Goal: Task Accomplishment & Management: Manage account settings

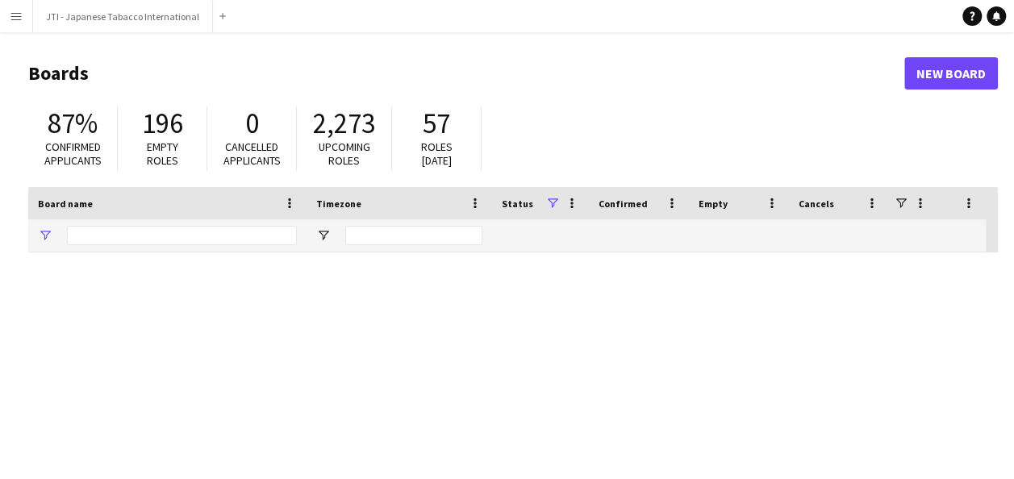
type input "***"
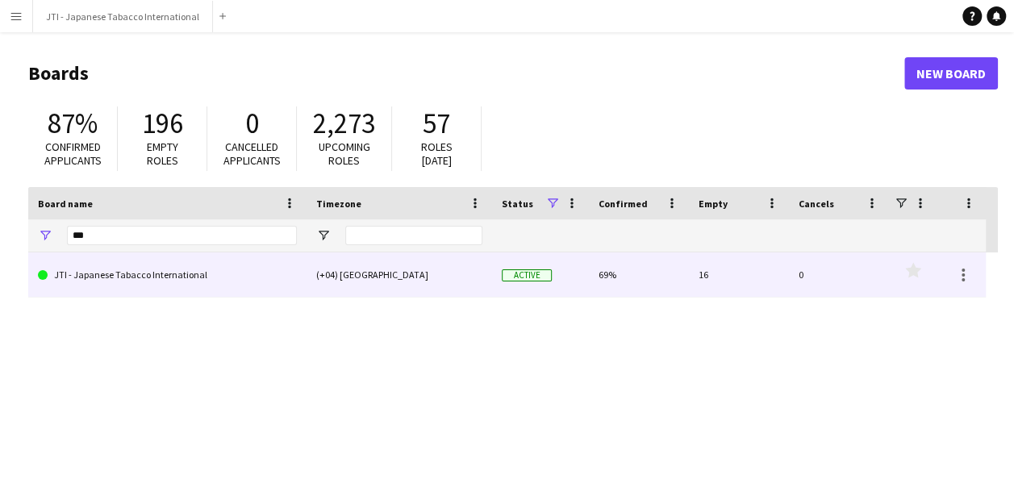
click at [155, 282] on link "JTI - Japanese Tabacco International" at bounding box center [167, 275] width 259 height 45
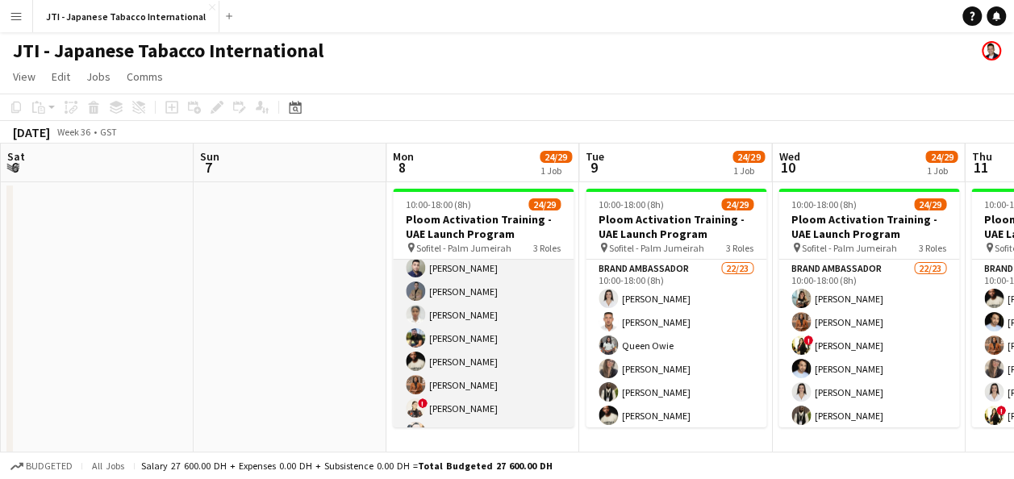
scroll to position [148, 0]
click at [463, 289] on app-card-role "Brand Ambassador 22/23 10:00-18:00 (8h) [PERSON_NAME] [PERSON_NAME] [PERSON_NAM…" at bounding box center [483, 396] width 181 height 570
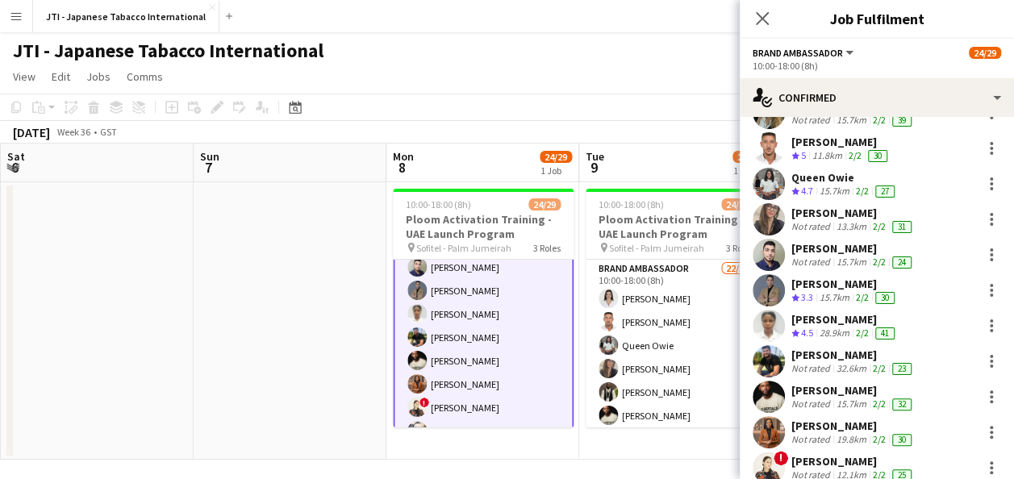
scroll to position [102, 0]
click at [844, 274] on div "[PERSON_NAME] Crew rating 3.3 15.7km 2/2 30" at bounding box center [877, 289] width 274 height 32
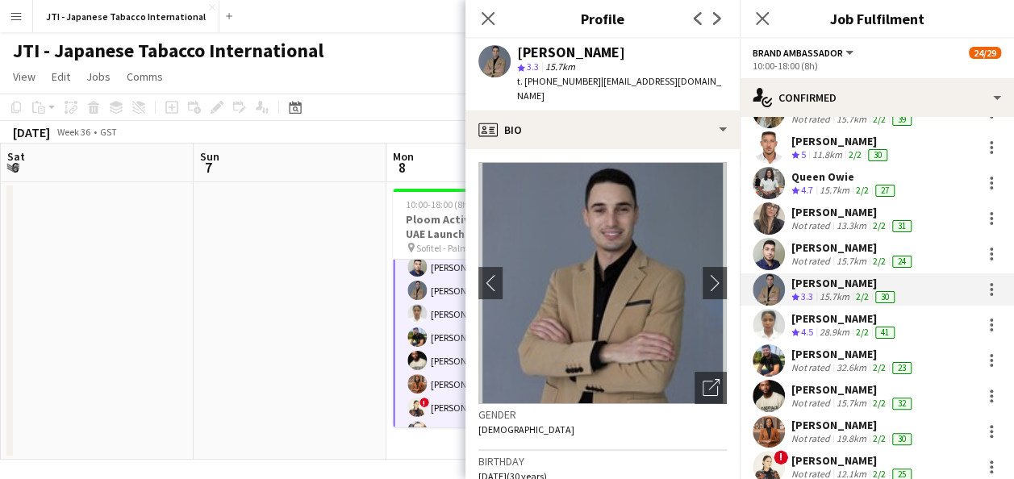
click at [844, 274] on div "[PERSON_NAME] Crew rating 3.3 15.7km 2/2 30" at bounding box center [877, 289] width 274 height 32
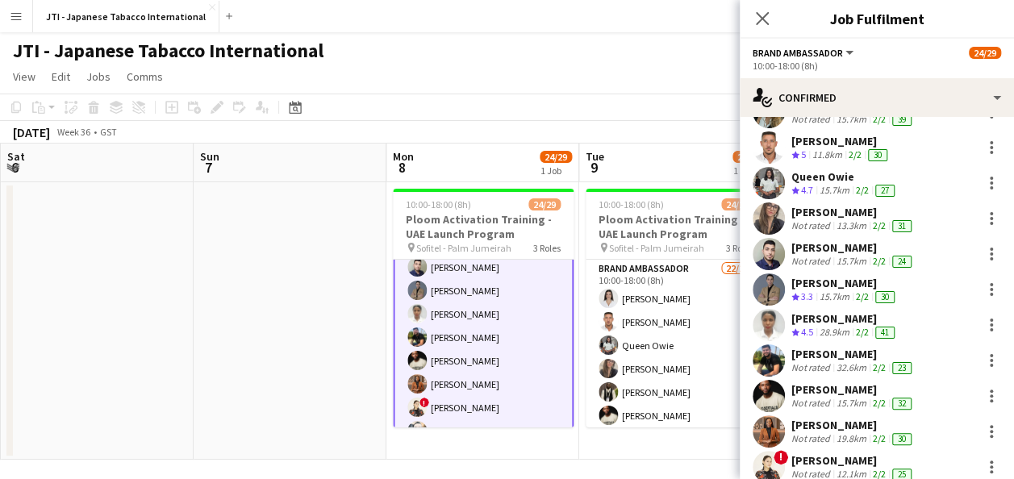
click at [844, 274] on div "[PERSON_NAME] Crew rating 3.3 15.7km 2/2 30" at bounding box center [877, 289] width 274 height 32
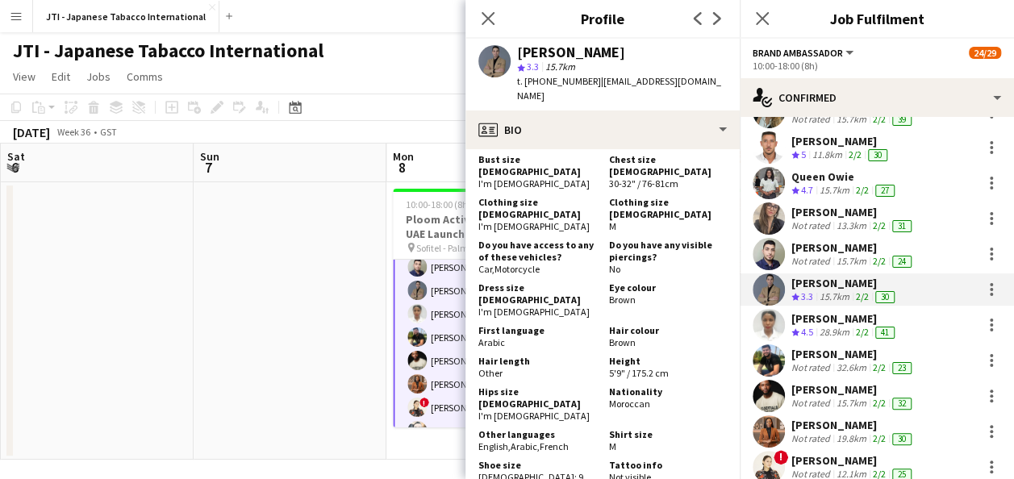
scroll to position [1192, 0]
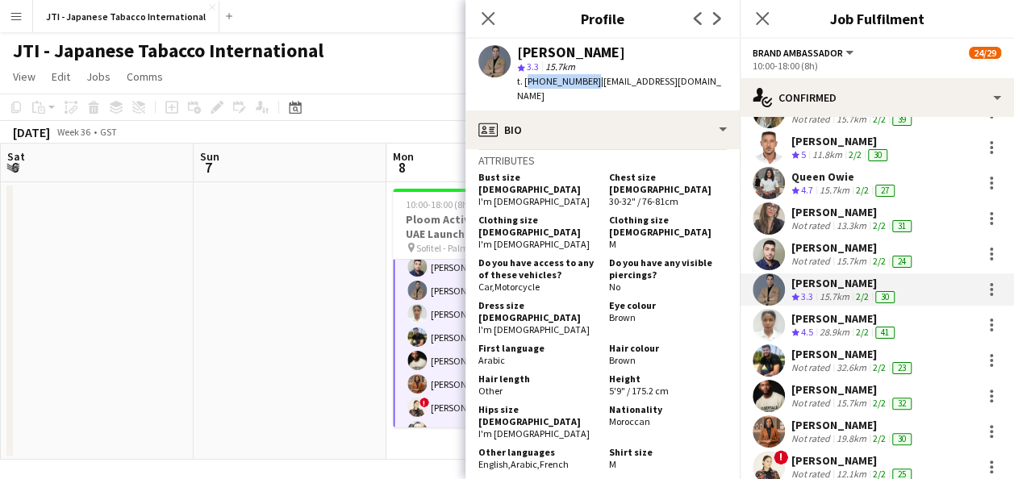
drag, startPoint x: 586, startPoint y: 81, endPoint x: 526, endPoint y: 84, distance: 59.7
click at [526, 84] on span "t. [PHONE_NUMBER]" at bounding box center [559, 81] width 84 height 12
copy span "[PHONE_NUMBER]"
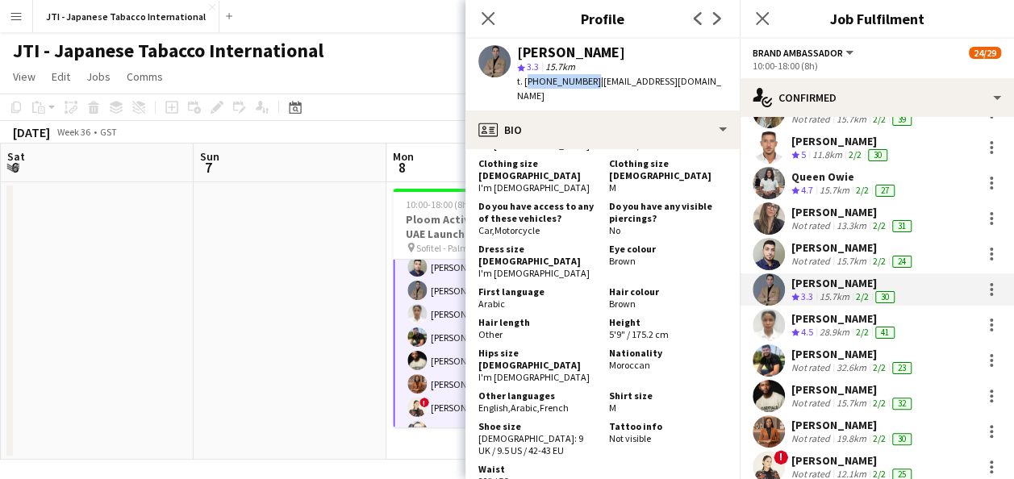
scroll to position [1250, 0]
click at [482, 18] on icon "Close pop-in" at bounding box center [487, 17] width 15 height 15
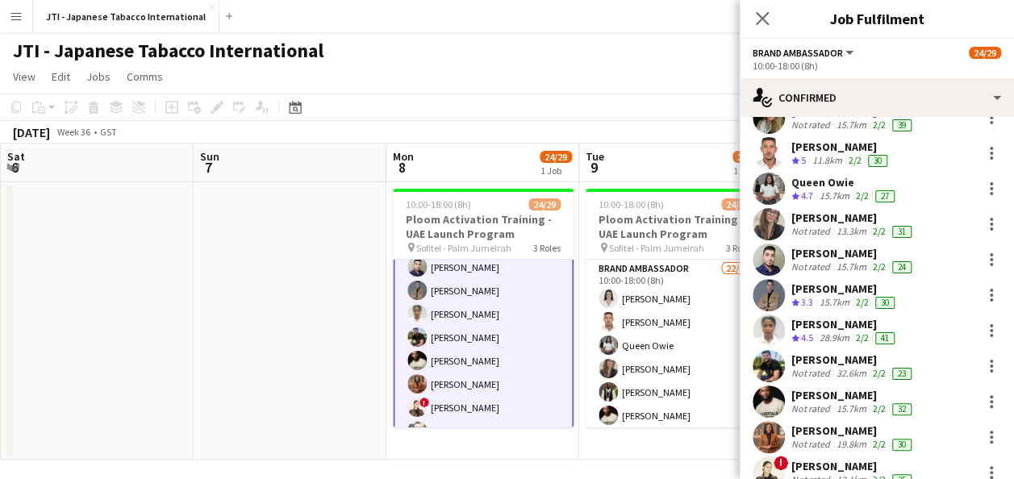
scroll to position [94, 0]
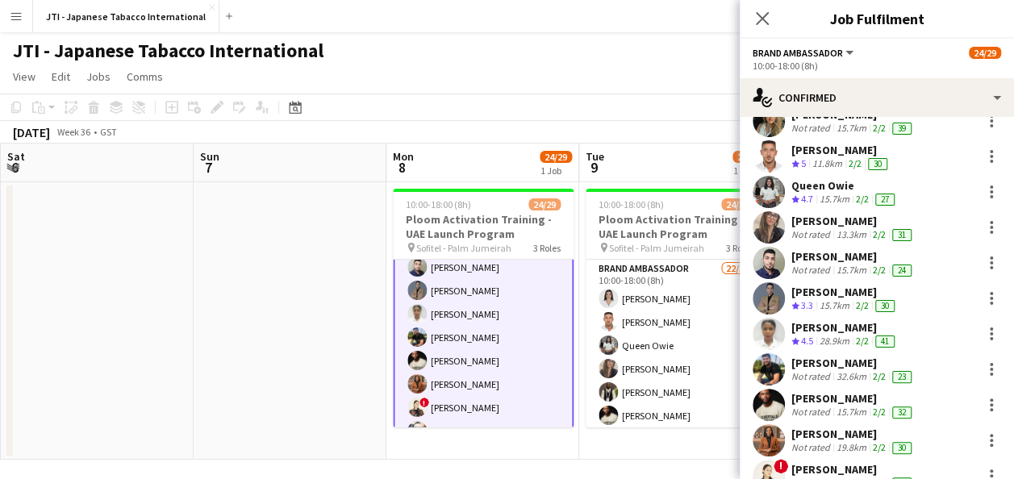
click at [829, 184] on div "Queen Owie" at bounding box center [844, 185] width 106 height 15
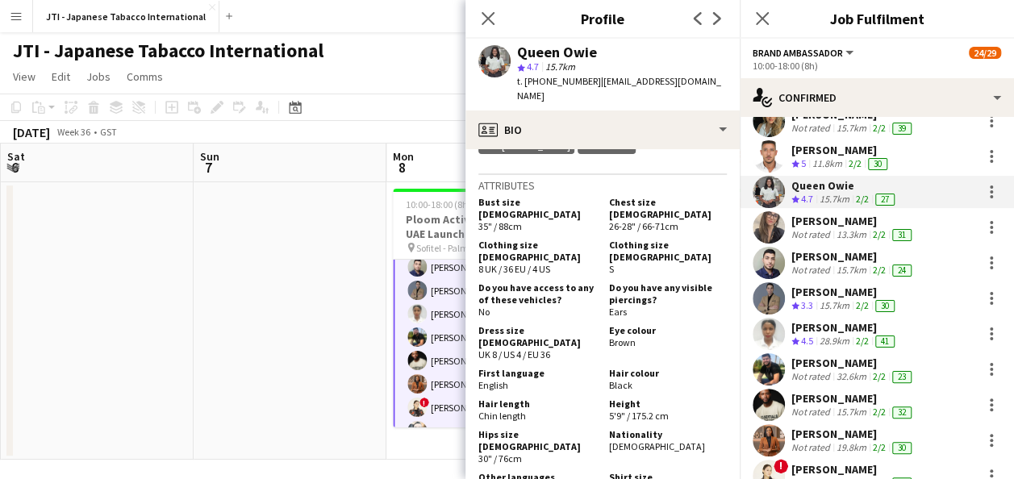
scroll to position [1237, 0]
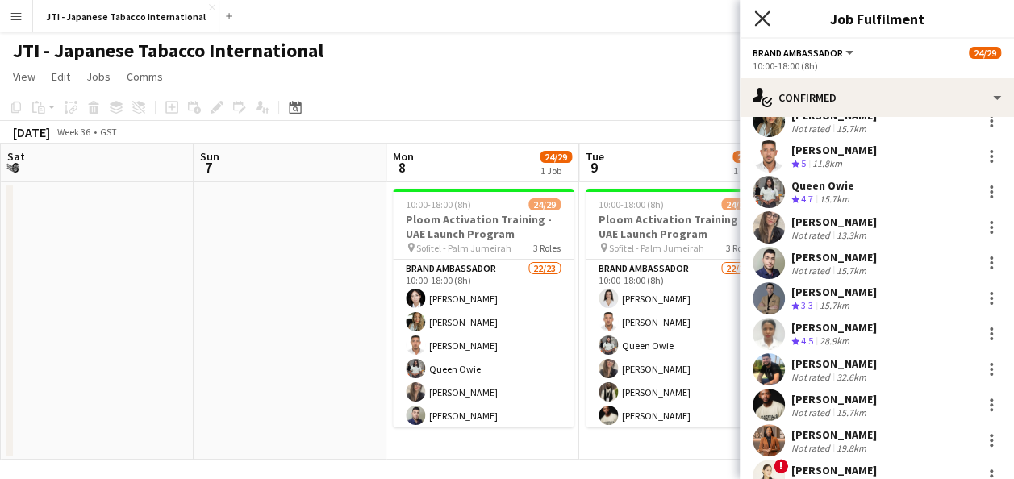
click at [763, 22] on icon "Close pop-in" at bounding box center [761, 17] width 15 height 15
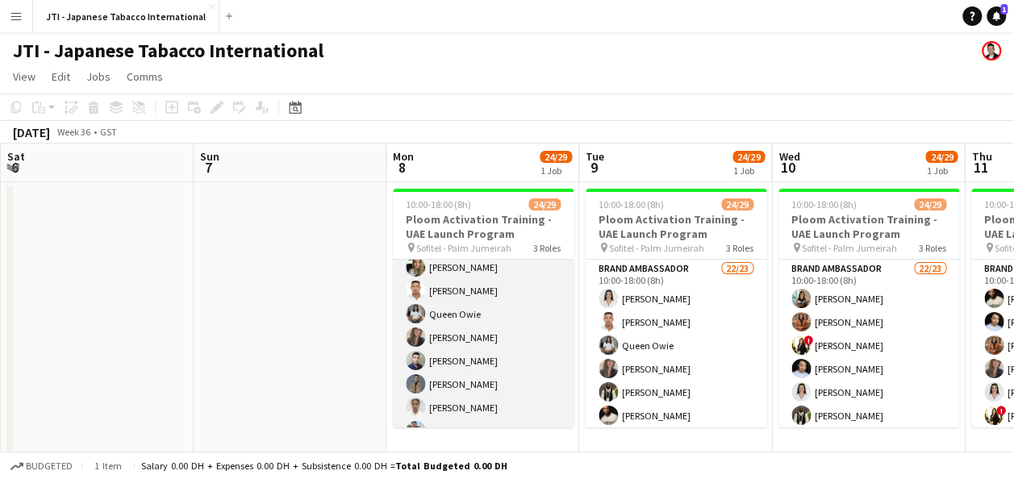
scroll to position [0, 0]
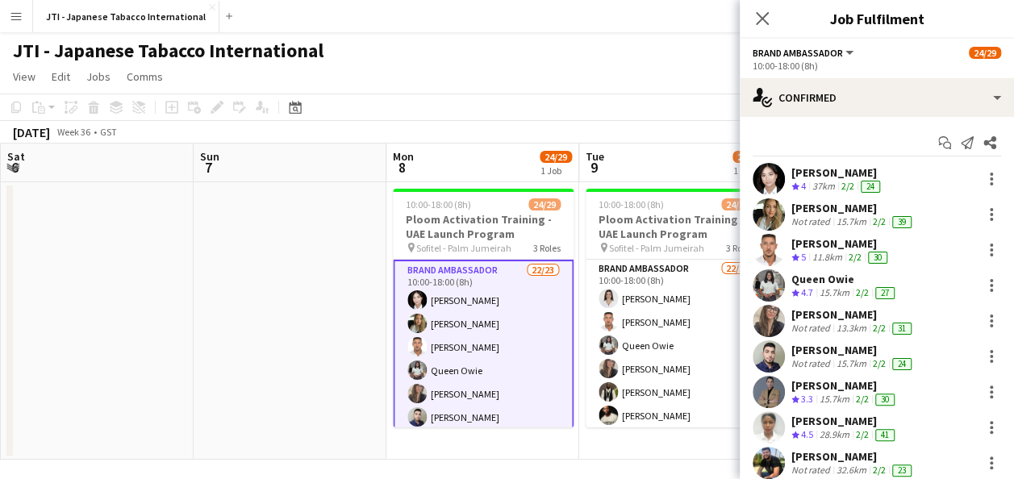
click at [836, 279] on div "Queen Owie" at bounding box center [844, 279] width 106 height 15
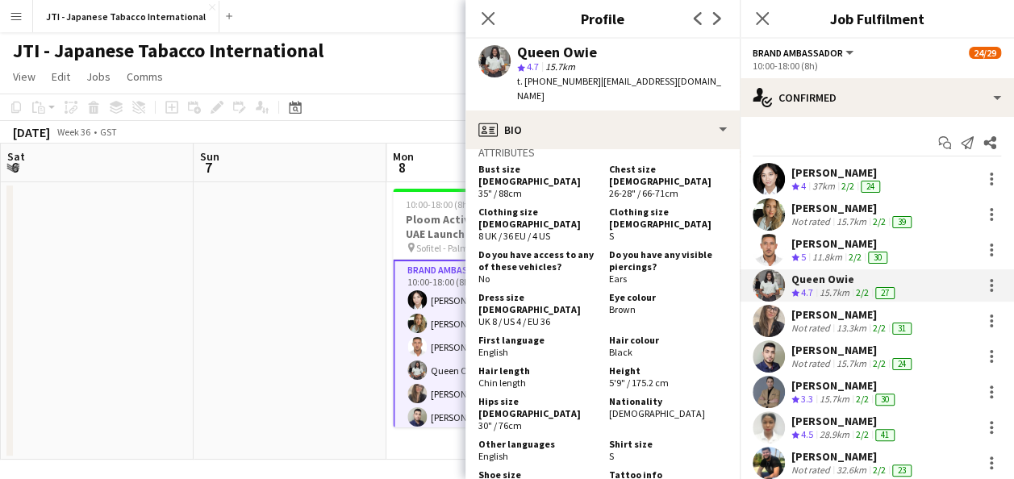
scroll to position [1275, 0]
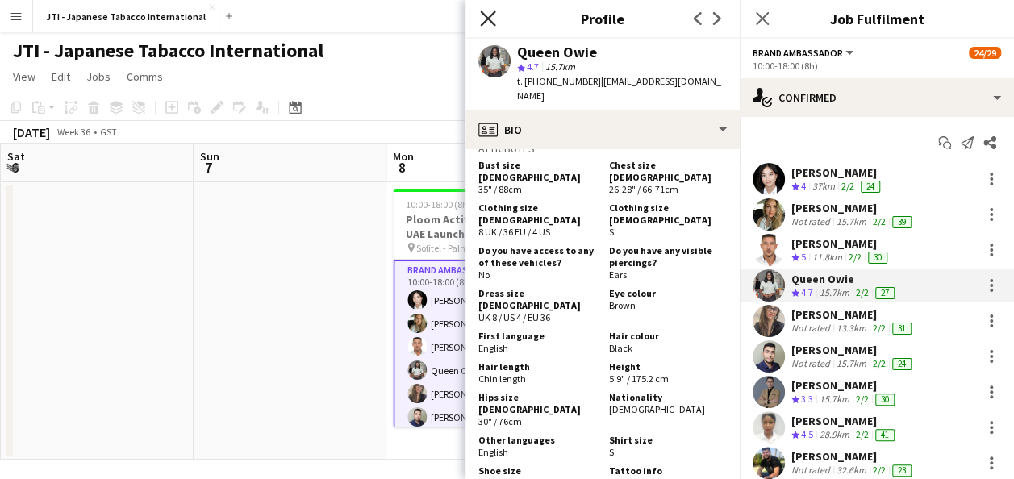
click at [484, 15] on icon at bounding box center [487, 17] width 15 height 15
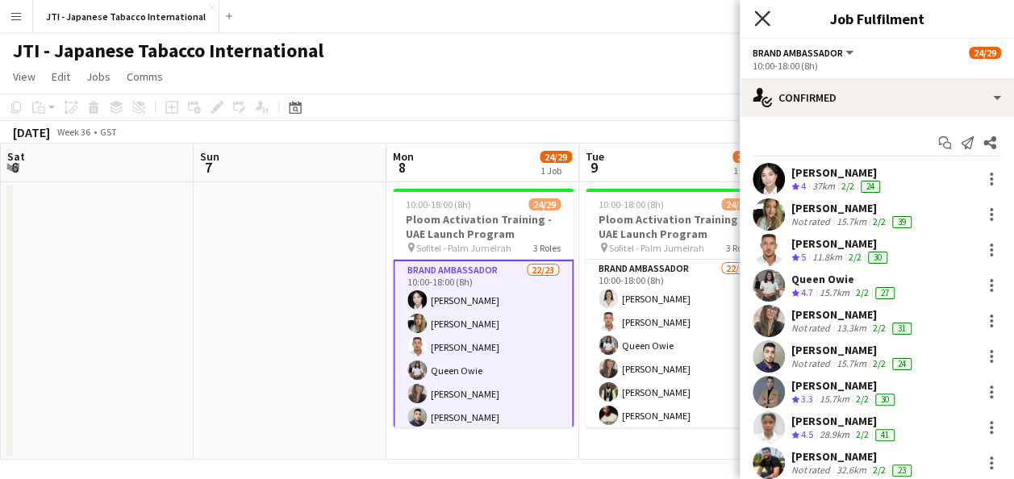
click at [756, 23] on icon "Close pop-in" at bounding box center [761, 17] width 15 height 15
